Goal: Check status: Check status

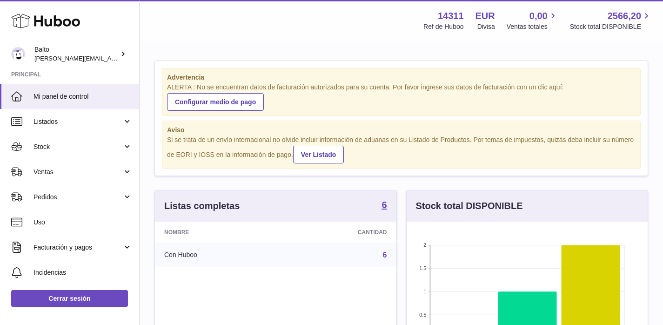
scroll to position [145, 241]
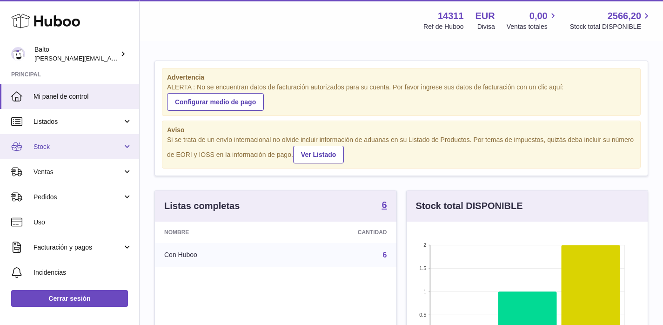
click at [59, 153] on link "Stock" at bounding box center [69, 146] width 139 height 25
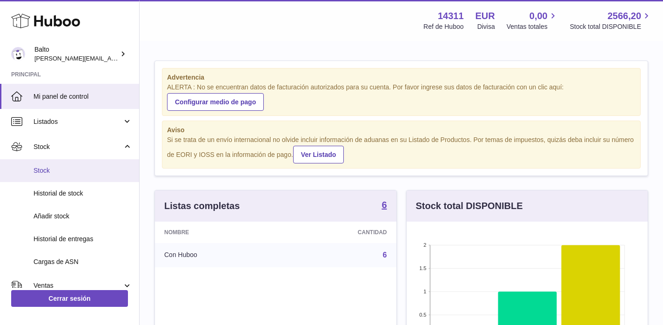
click at [62, 172] on span "Stock" at bounding box center [82, 170] width 99 height 9
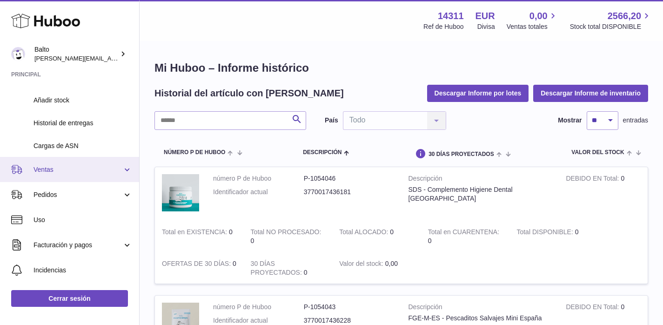
scroll to position [153, 0]
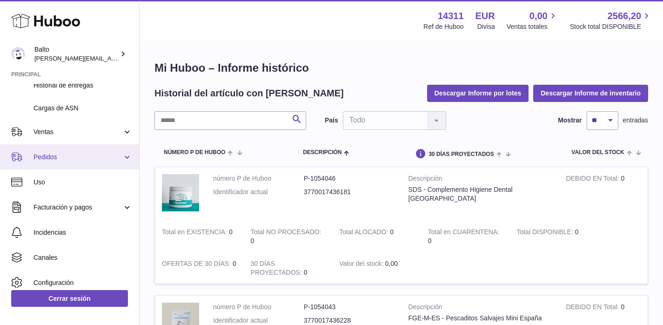
click at [73, 160] on span "Pedidos" at bounding box center [77, 156] width 89 height 9
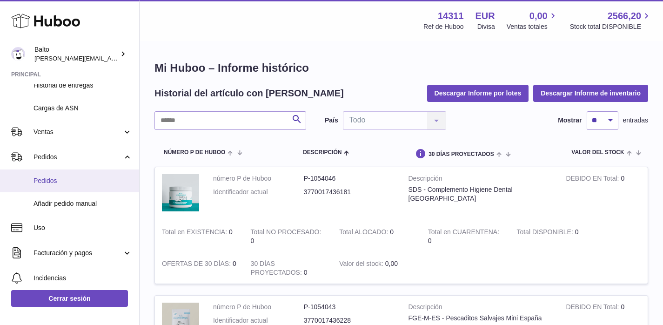
click at [67, 178] on span "Pedidos" at bounding box center [82, 180] width 99 height 9
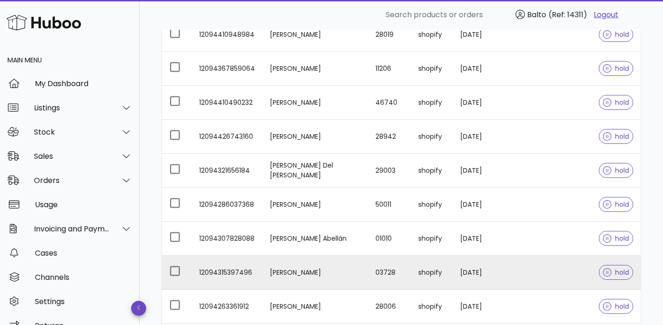
scroll to position [245, 0]
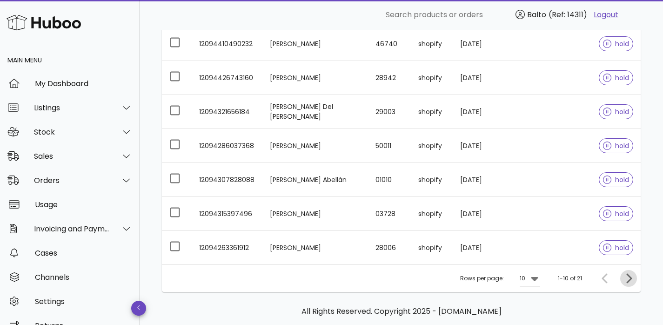
click at [630, 281] on icon "Next page" at bounding box center [628, 277] width 11 height 11
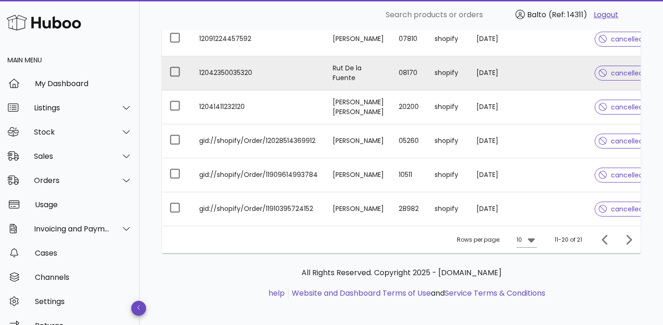
scroll to position [294, 0]
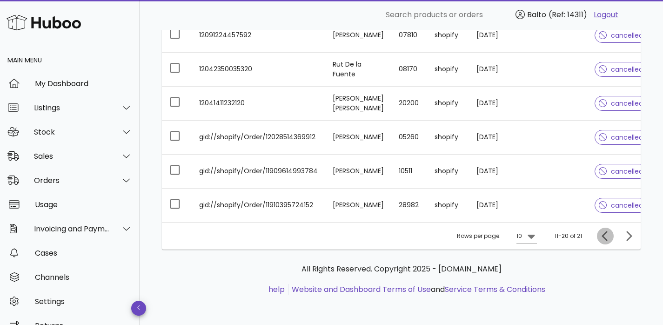
click at [605, 236] on icon "Previous page" at bounding box center [604, 235] width 11 height 11
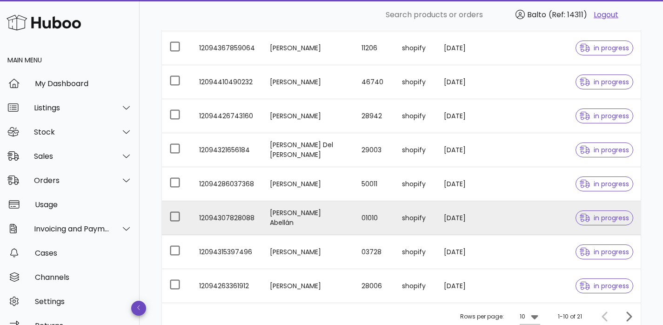
scroll to position [287, 0]
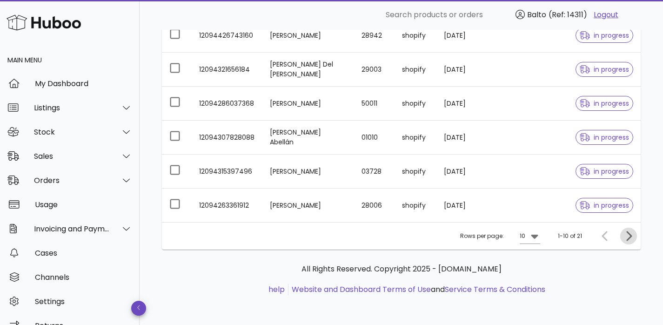
click at [633, 237] on icon "Next page" at bounding box center [628, 235] width 11 height 11
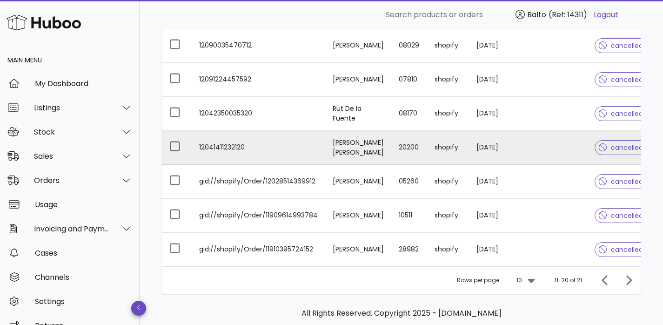
scroll to position [294, 0]
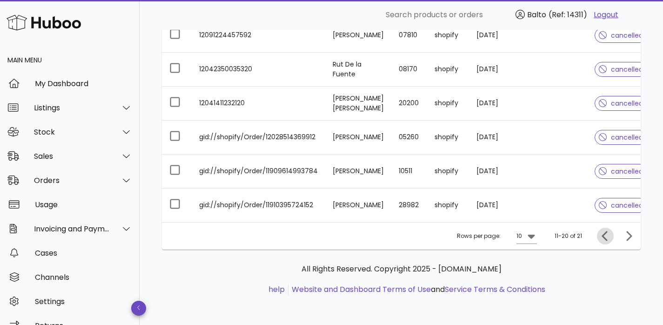
click at [605, 239] on icon "Previous page" at bounding box center [605, 236] width 6 height 10
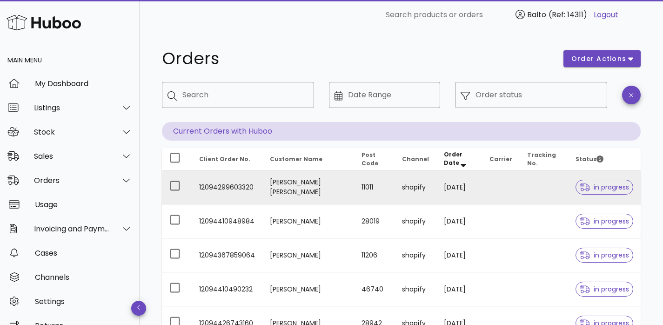
click at [595, 193] on span "in progress" at bounding box center [604, 186] width 58 height 15
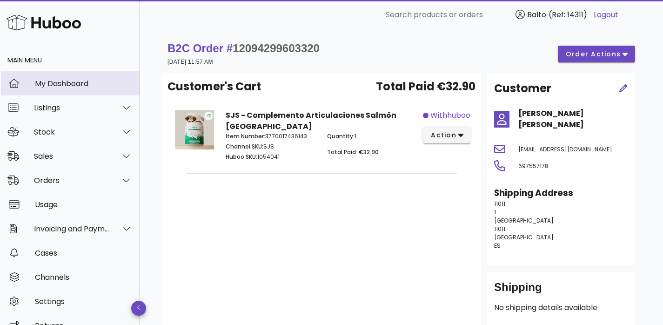
click at [82, 90] on div "My Dashboard" at bounding box center [83, 83] width 97 height 20
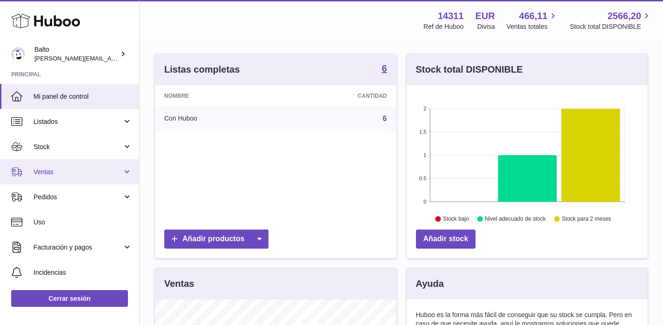
scroll to position [98, 0]
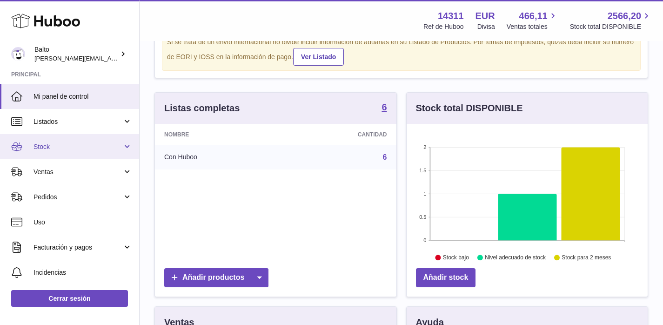
click at [72, 148] on span "Stock" at bounding box center [77, 146] width 89 height 9
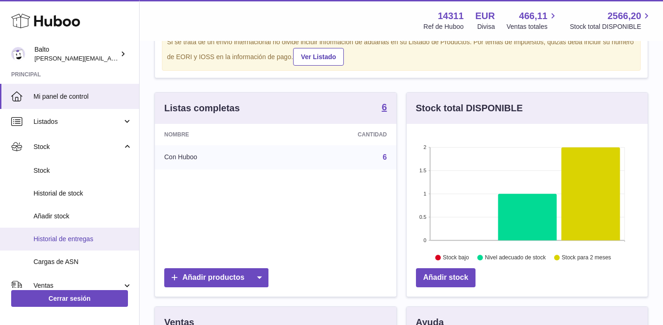
click at [75, 234] on span "Historial de entregas" at bounding box center [82, 238] width 99 height 9
click at [66, 242] on span "Historial de entregas" at bounding box center [82, 238] width 99 height 9
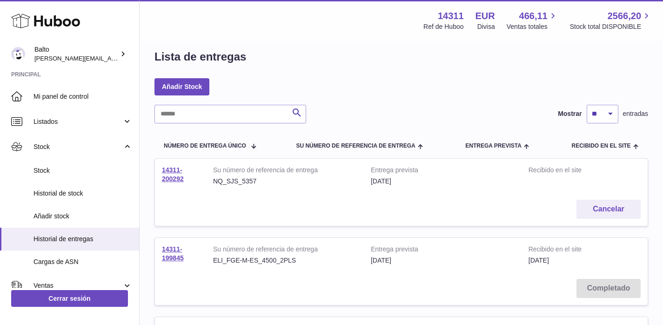
scroll to position [17, 0]
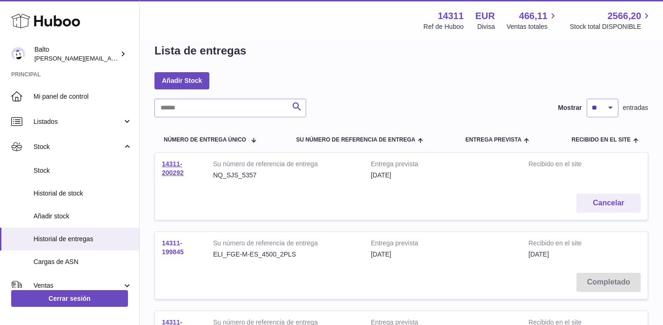
click at [173, 251] on link "14311-199845" at bounding box center [173, 247] width 22 height 16
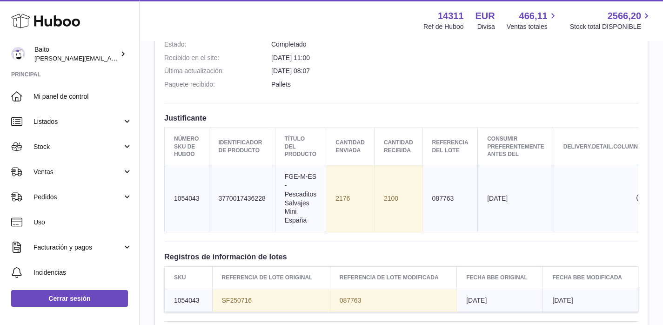
scroll to position [364, 0]
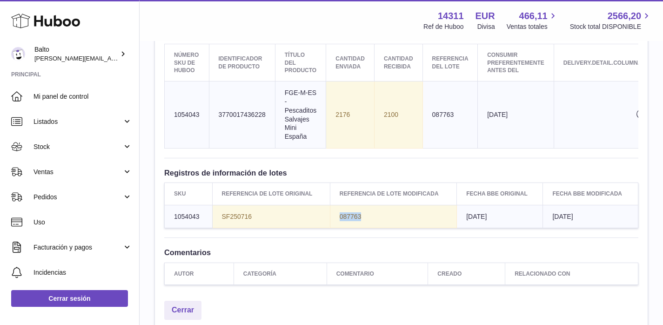
drag, startPoint x: 365, startPoint y: 223, endPoint x: 338, endPoint y: 224, distance: 26.5
click at [338, 224] on td "087763" at bounding box center [393, 216] width 127 height 23
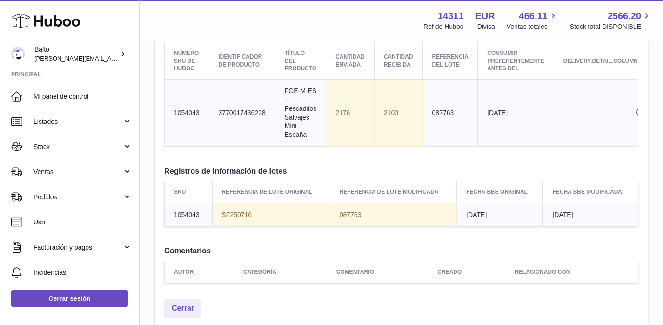
click at [400, 113] on td "2100" at bounding box center [398, 112] width 48 height 67
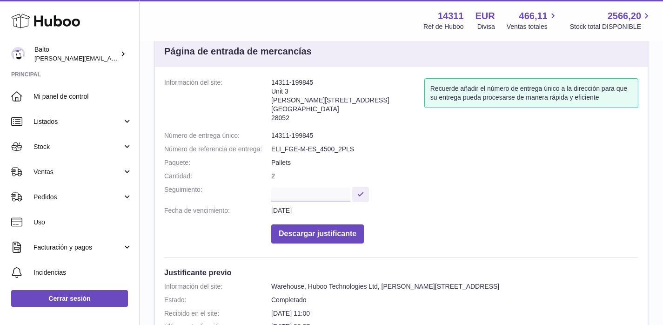
scroll to position [0, 0]
